Goal: Task Accomplishment & Management: Manage account settings

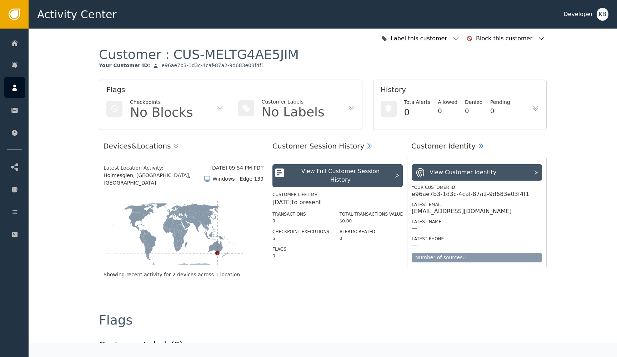
scroll to position [482, 0]
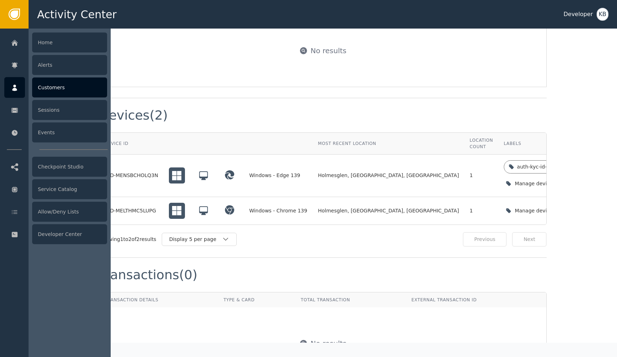
click at [19, 86] on div at bounding box center [14, 87] width 21 height 21
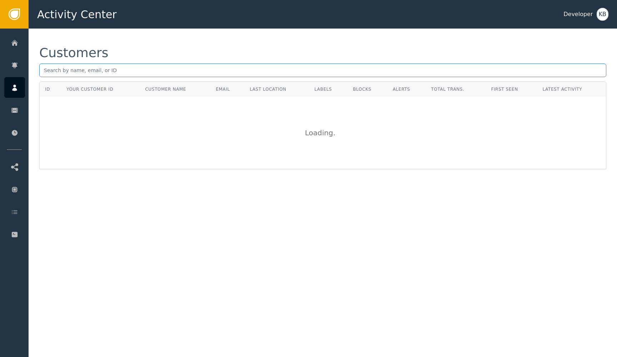
click at [160, 66] on input "text" at bounding box center [322, 71] width 567 height 14
paste input "[EMAIL_ADDRESS][DOMAIN_NAME]."
click at [47, 70] on input "[EMAIL_ADDRESS][DOMAIN_NAME]" at bounding box center [322, 71] width 567 height 14
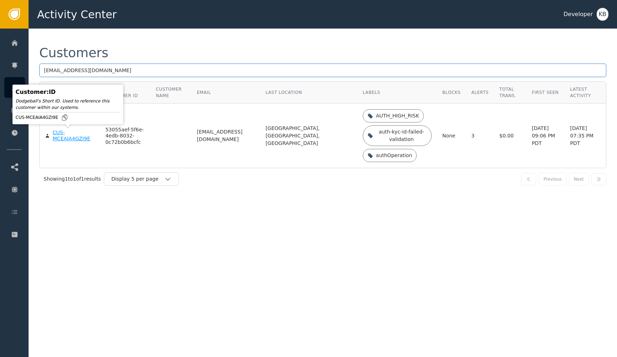
type input "[EMAIL_ADDRESS][DOMAIN_NAME]"
click at [56, 139] on div "CUS-MCEAIA4GZI9E" at bounding box center [74, 136] width 42 height 13
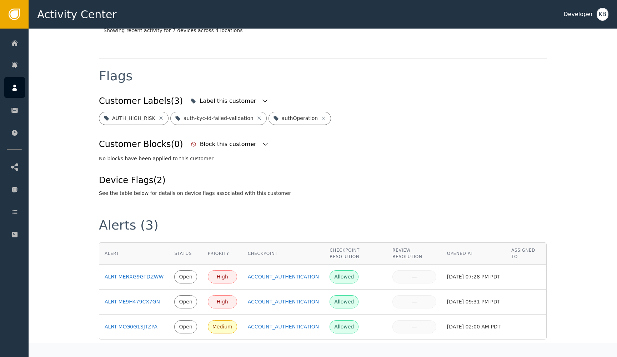
scroll to position [251, 0]
click at [261, 98] on icon "button" at bounding box center [264, 101] width 7 height 7
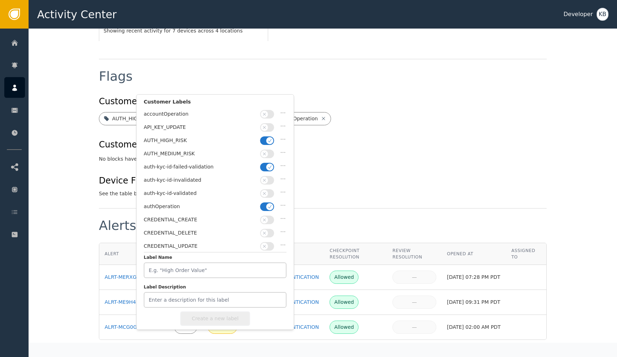
click at [268, 203] on span "button" at bounding box center [269, 206] width 7 height 7
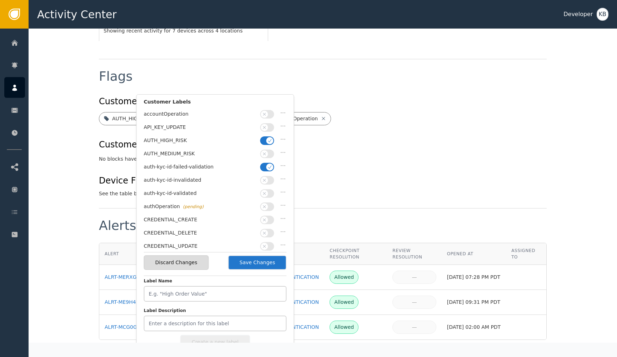
click at [268, 192] on span "button" at bounding box center [264, 193] width 7 height 7
click at [267, 169] on button "button" at bounding box center [267, 167] width 14 height 9
click at [264, 138] on button "button" at bounding box center [267, 140] width 14 height 9
click at [264, 263] on button "Save Changes" at bounding box center [257, 262] width 59 height 15
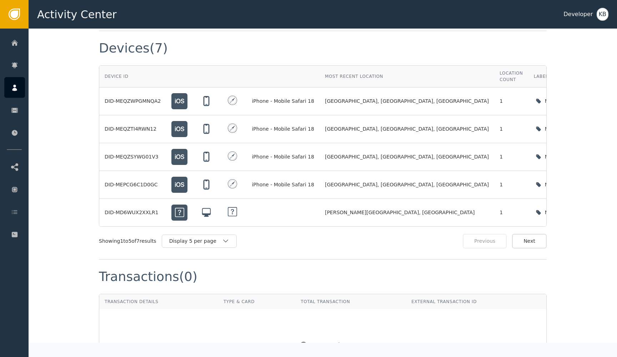
scroll to position [565, 0]
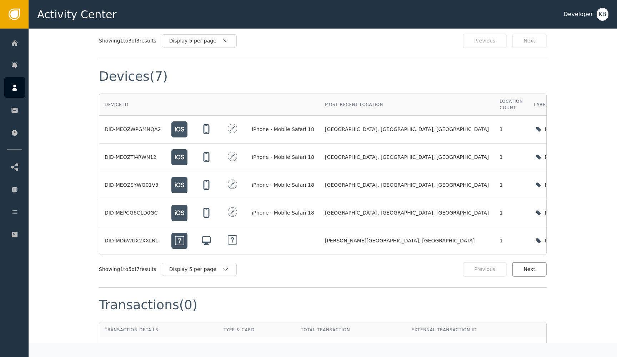
click at [528, 262] on button "Next" at bounding box center [529, 269] width 35 height 15
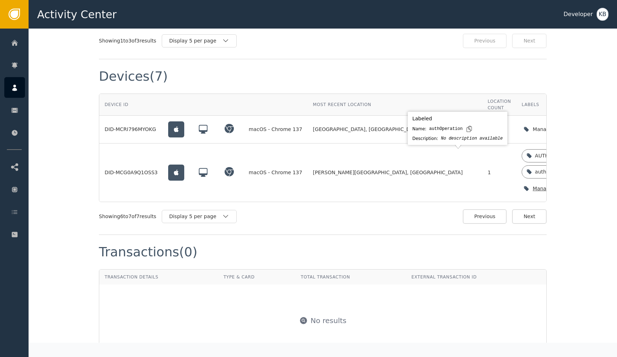
click at [593, 185] on icon "button" at bounding box center [596, 188] width 7 height 7
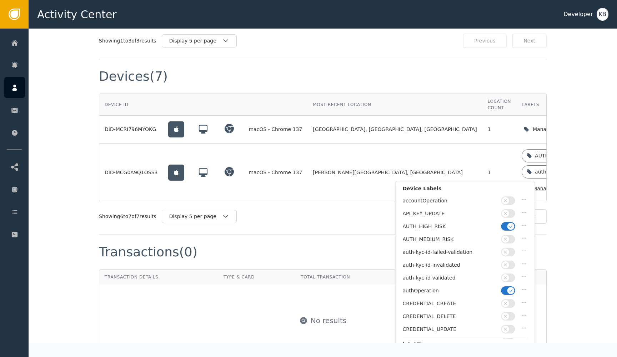
click at [510, 292] on button "button" at bounding box center [509, 290] width 14 height 9
click at [507, 275] on icon "button" at bounding box center [505, 277] width 5 height 5
click at [507, 225] on button "button" at bounding box center [509, 226] width 14 height 9
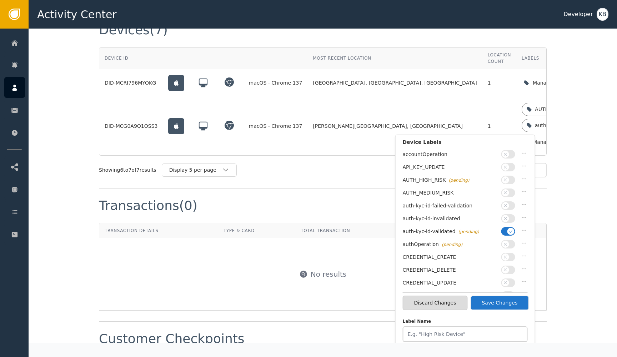
scroll to position [613, 0]
click at [502, 307] on button "Save Changes" at bounding box center [499, 302] width 59 height 15
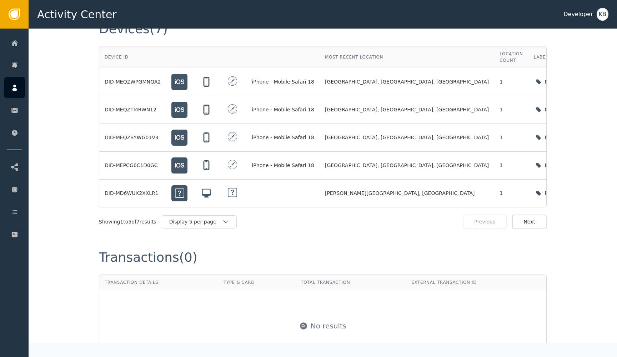
scroll to position [563, 0]
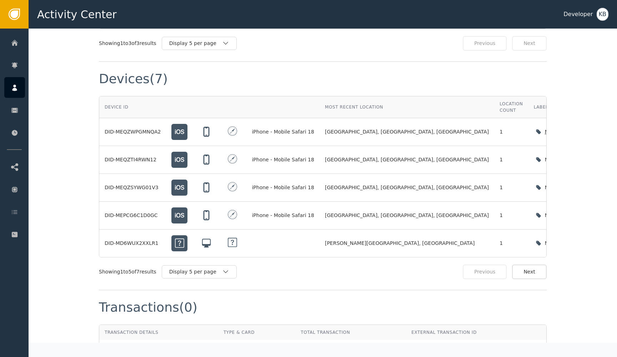
click at [604, 128] on icon "button" at bounding box center [607, 131] width 7 height 7
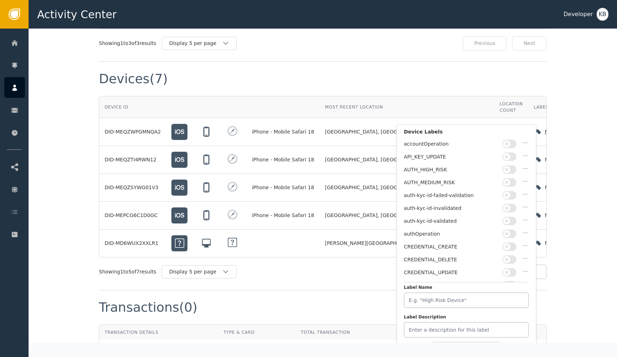
click at [508, 220] on icon "button" at bounding box center [506, 221] width 3 height 3
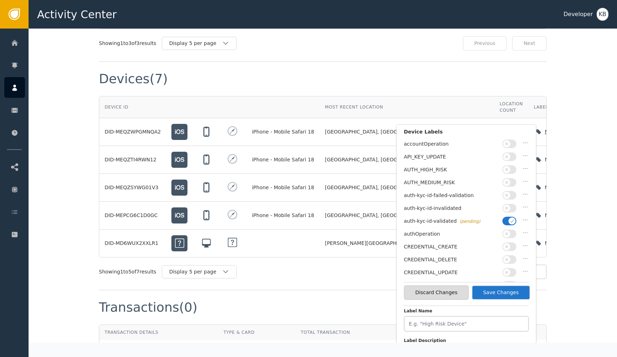
click at [510, 295] on button "Save Changes" at bounding box center [501, 292] width 59 height 15
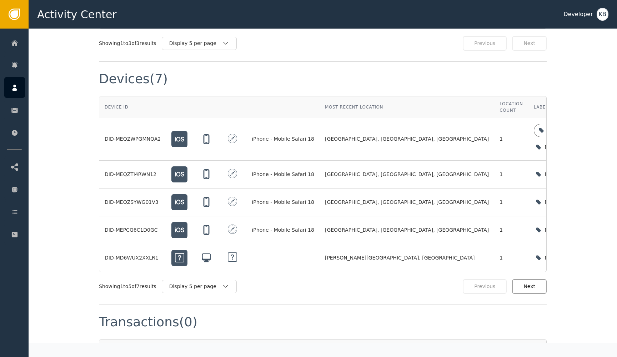
click at [534, 279] on button "Next" at bounding box center [529, 286] width 35 height 15
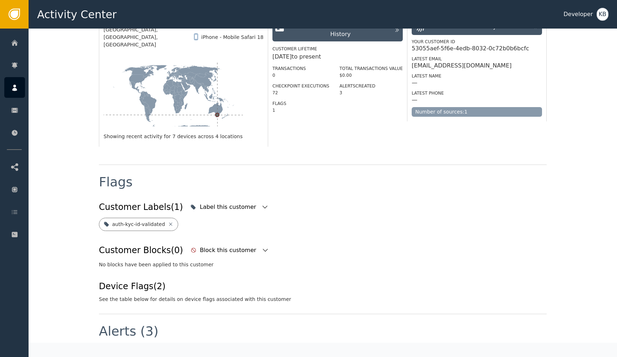
scroll to position [132, 0]
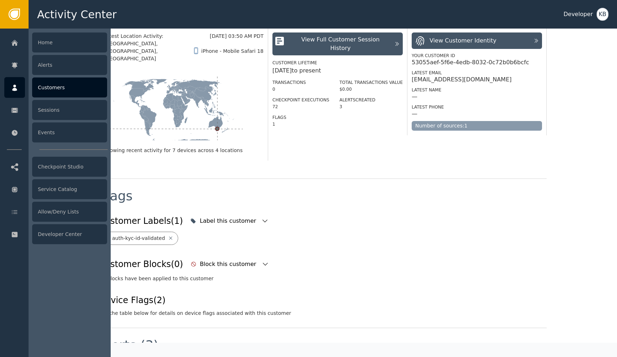
click at [16, 89] on icon at bounding box center [14, 88] width 5 height 6
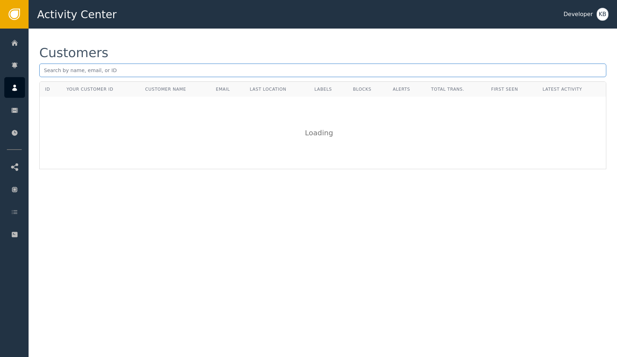
click at [141, 74] on input "text" at bounding box center [322, 71] width 567 height 14
paste input "[PERSON_NAME][EMAIL_ADDRESS]"
type input "[PERSON_NAME][EMAIL_ADDRESS]"
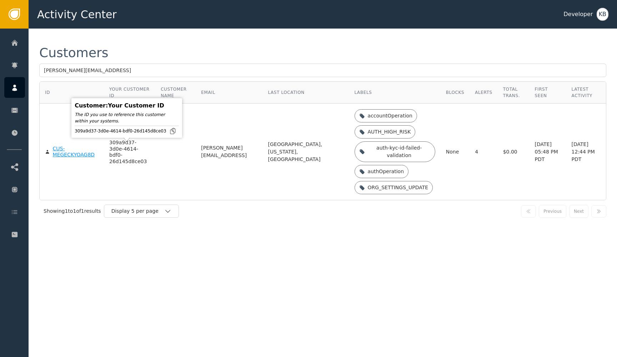
click at [60, 153] on div "CUS-MEGECKYOAG8D" at bounding box center [76, 152] width 46 height 13
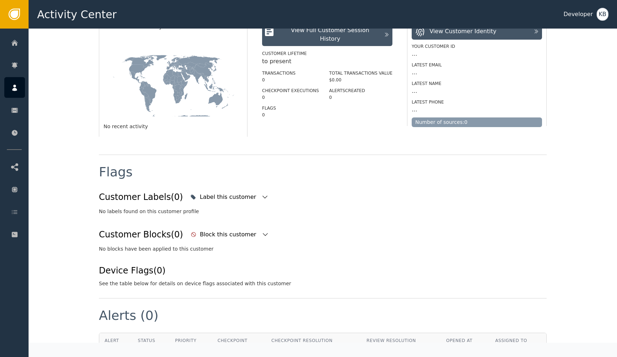
scroll to position [222, 0]
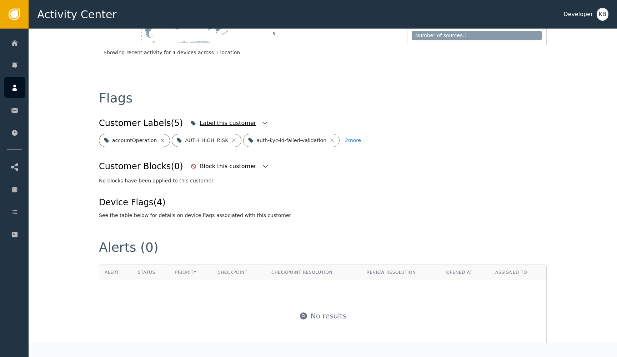
click at [261, 120] on icon "button" at bounding box center [264, 123] width 7 height 7
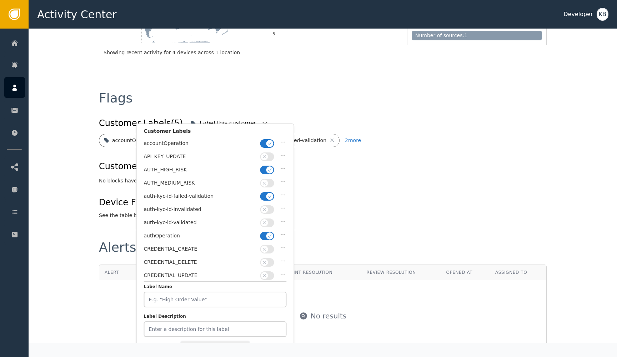
click at [267, 142] on span "button" at bounding box center [269, 143] width 7 height 7
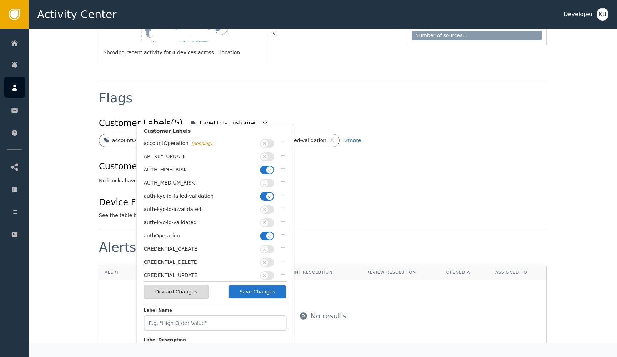
click at [271, 168] on icon "button" at bounding box center [270, 170] width 5 height 5
click at [270, 194] on icon "button" at bounding box center [270, 196] width 5 height 5
click at [270, 219] on button "button" at bounding box center [267, 223] width 14 height 9
click at [269, 232] on button "button" at bounding box center [267, 236] width 14 height 9
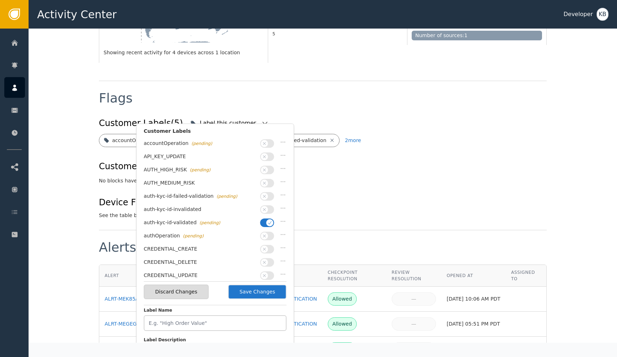
scroll to position [163, 0]
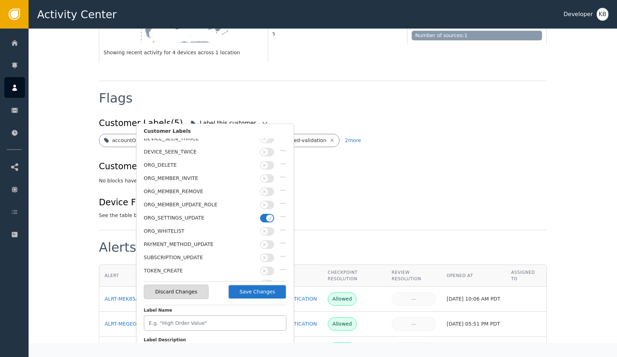
click at [265, 214] on button "button" at bounding box center [267, 218] width 14 height 9
click at [258, 289] on button "Save Changes" at bounding box center [257, 292] width 59 height 15
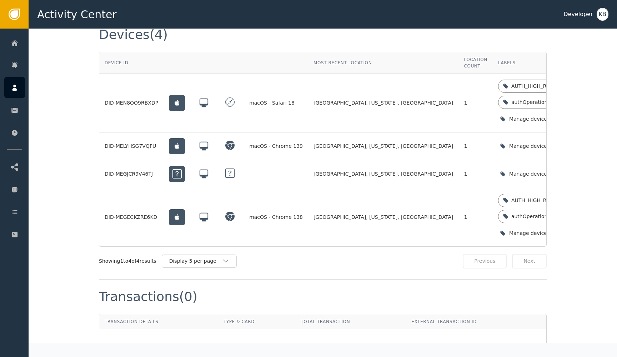
scroll to position [630, 0]
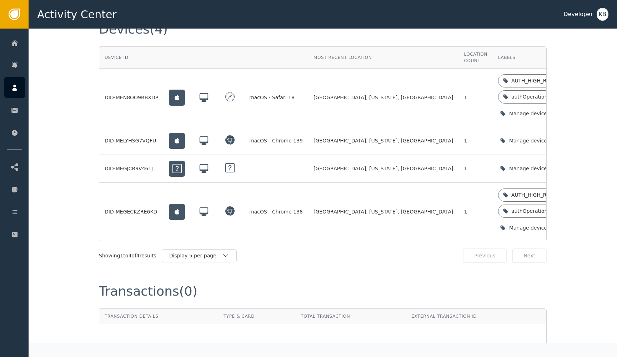
click at [569, 110] on icon "button" at bounding box center [572, 113] width 7 height 7
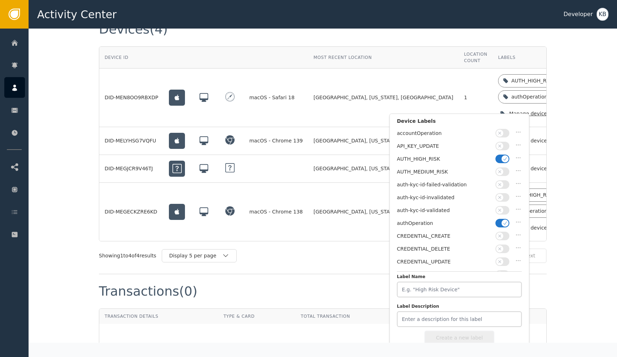
click at [503, 221] on icon "button" at bounding box center [505, 223] width 5 height 5
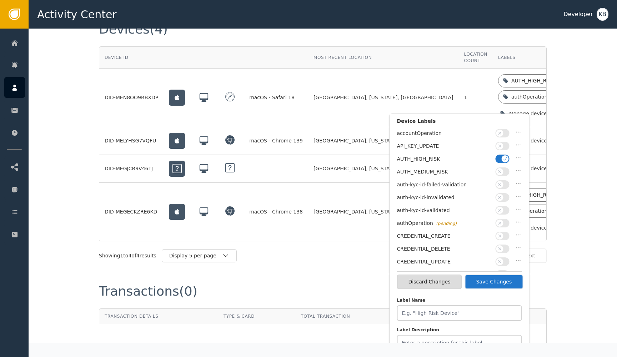
click at [503, 206] on button "button" at bounding box center [503, 210] width 14 height 9
click at [505, 156] on icon "button" at bounding box center [505, 158] width 5 height 5
click at [489, 288] on button "Save Changes" at bounding box center [494, 282] width 59 height 15
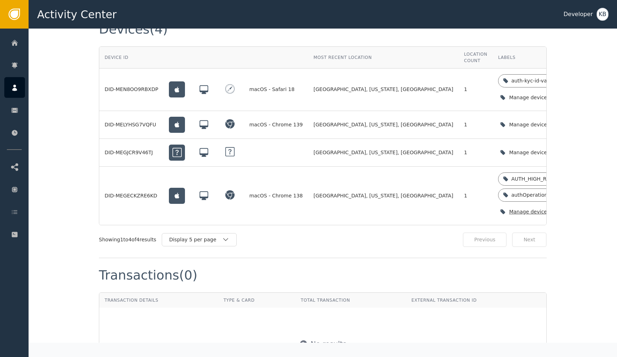
click at [569, 208] on icon "button" at bounding box center [572, 211] width 7 height 7
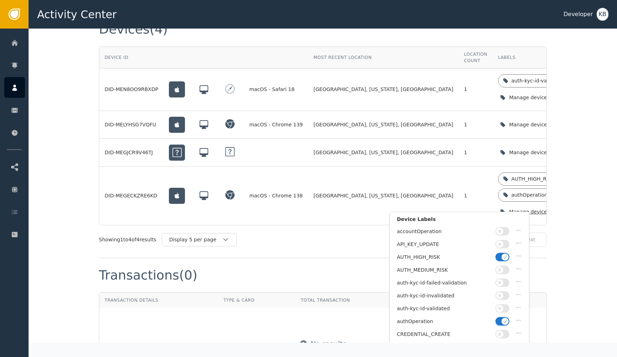
click at [503, 259] on span "button" at bounding box center [505, 257] width 7 height 7
click at [504, 319] on icon "button" at bounding box center [505, 321] width 5 height 5
click at [504, 310] on button "button" at bounding box center [503, 308] width 14 height 9
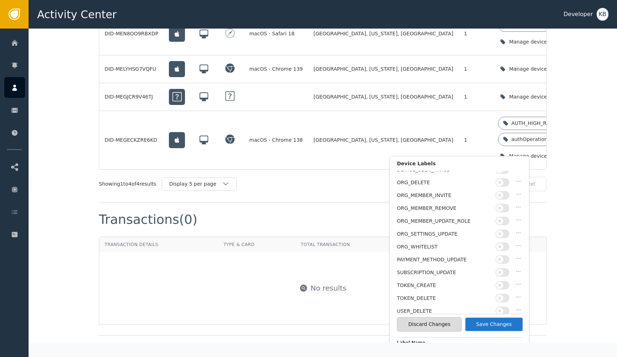
scroll to position [690, 0]
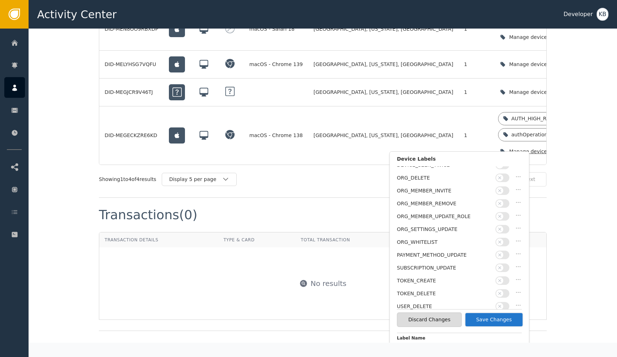
click at [514, 325] on button "Save Changes" at bounding box center [494, 320] width 59 height 15
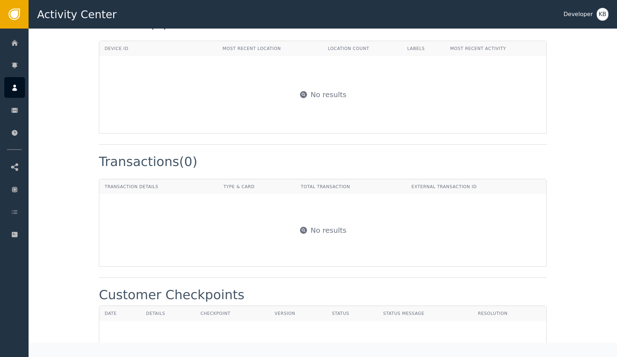
scroll to position [598, 0]
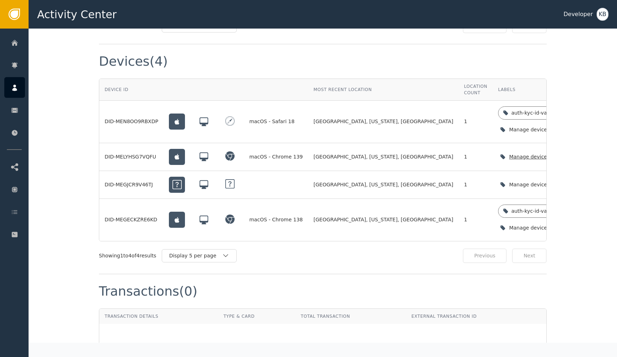
click at [569, 153] on icon "button" at bounding box center [572, 156] width 7 height 7
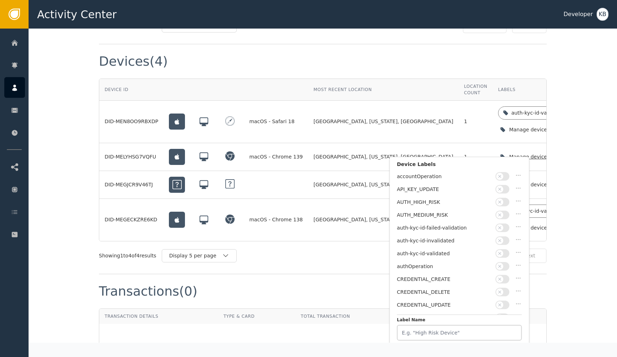
click at [505, 254] on button "button" at bounding box center [503, 253] width 14 height 9
click at [497, 320] on button "Save Changes" at bounding box center [494, 325] width 59 height 15
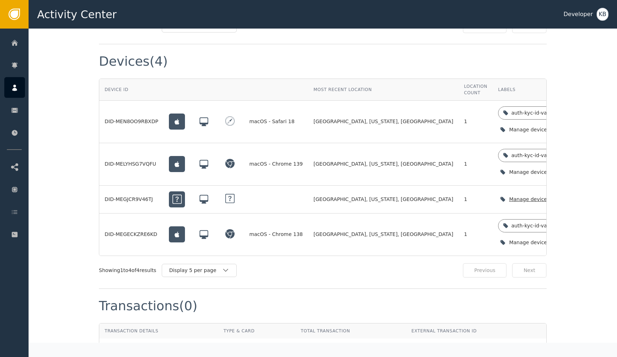
click at [569, 196] on icon "button" at bounding box center [572, 199] width 7 height 7
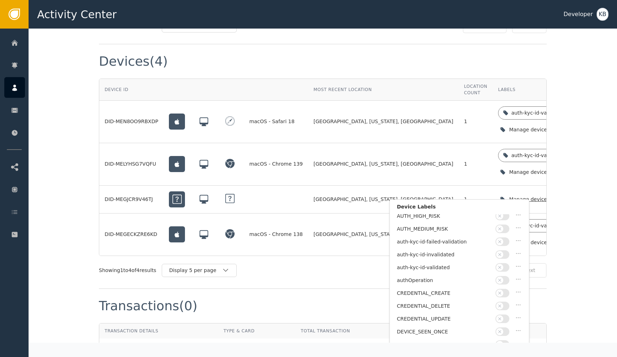
scroll to position [30, 0]
click at [503, 265] on span "button" at bounding box center [500, 266] width 7 height 7
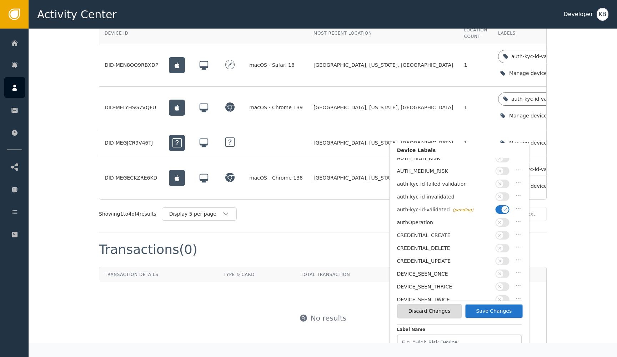
scroll to position [655, 0]
click at [502, 309] on button "Save Changes" at bounding box center [494, 310] width 59 height 15
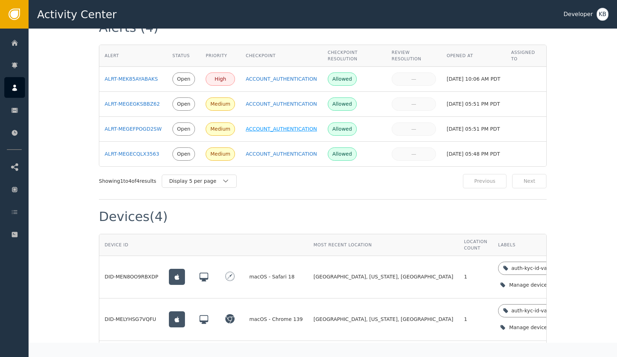
scroll to position [288, 0]
